Goal: Check status: Check status

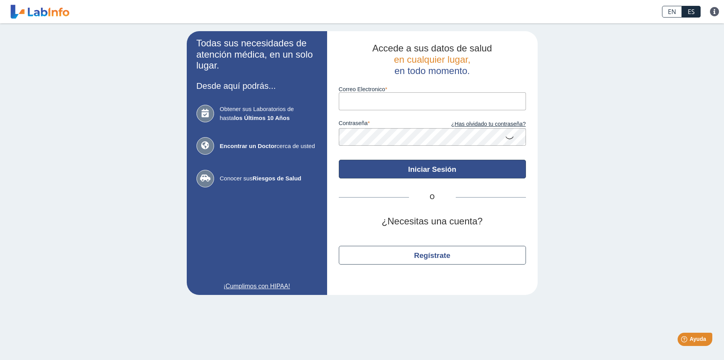
type input "[EMAIL_ADDRESS][DOMAIN_NAME]"
click at [377, 170] on button "Iniciar Sesión" at bounding box center [432, 169] width 187 height 19
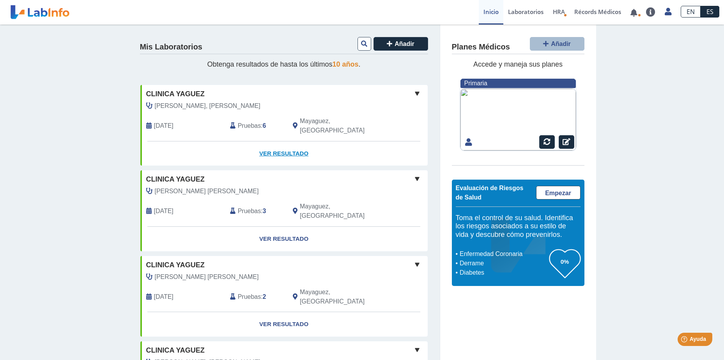
click at [282, 145] on link "Ver Resultado" at bounding box center [283, 154] width 287 height 25
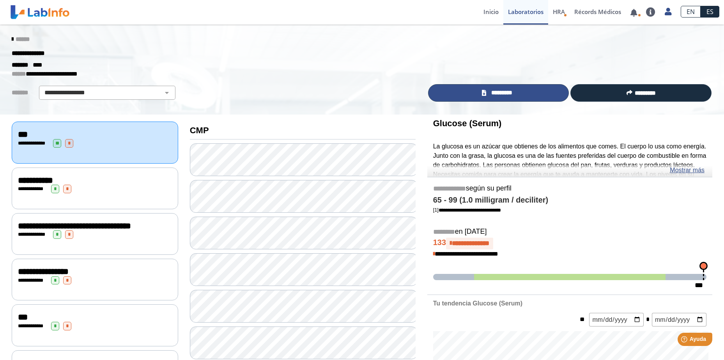
click at [512, 93] on span "*********" at bounding box center [502, 93] width 27 height 9
